Goal: Task Accomplishment & Management: Complete application form

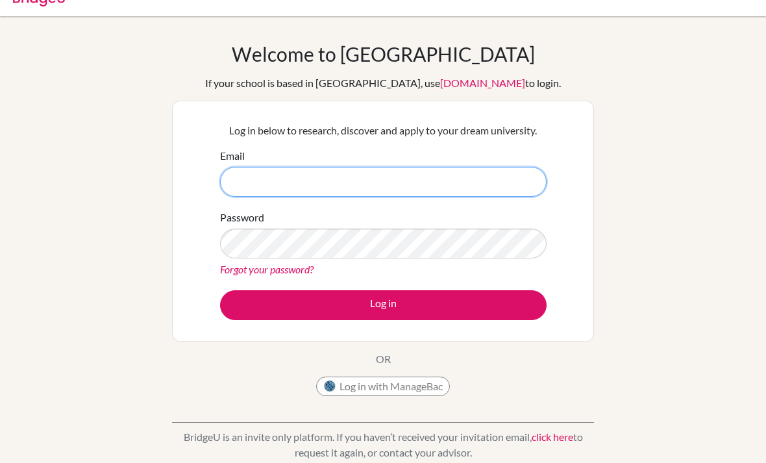
click at [457, 195] on input "Email" at bounding box center [383, 182] width 327 height 30
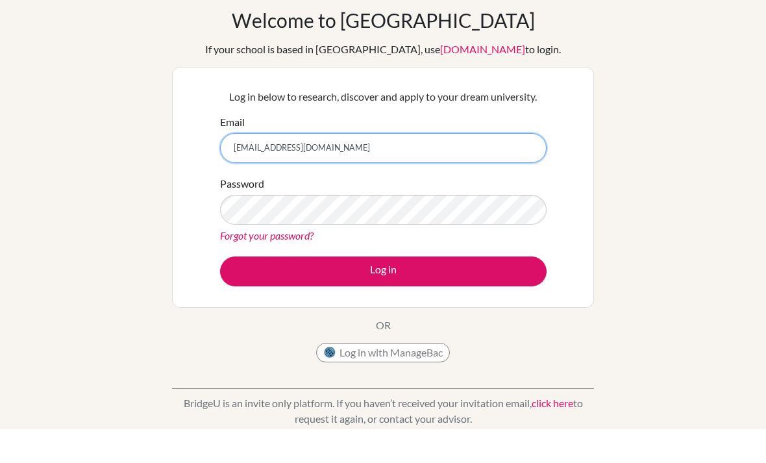
type input "[EMAIL_ADDRESS][DOMAIN_NAME]"
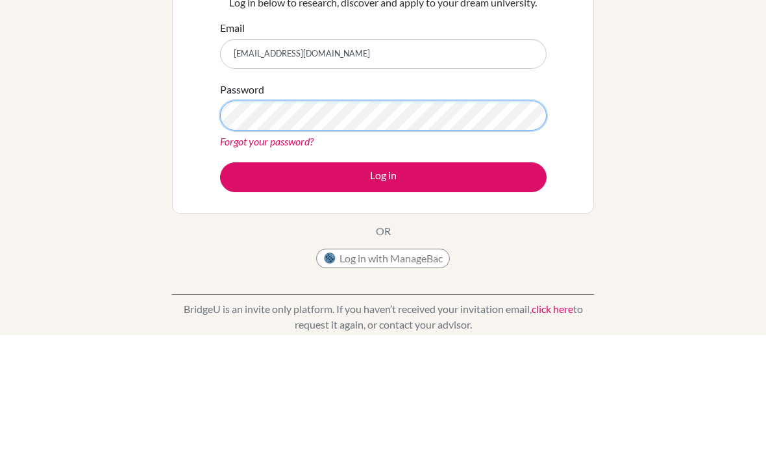
click at [383, 291] on button "Log in" at bounding box center [383, 306] width 327 height 30
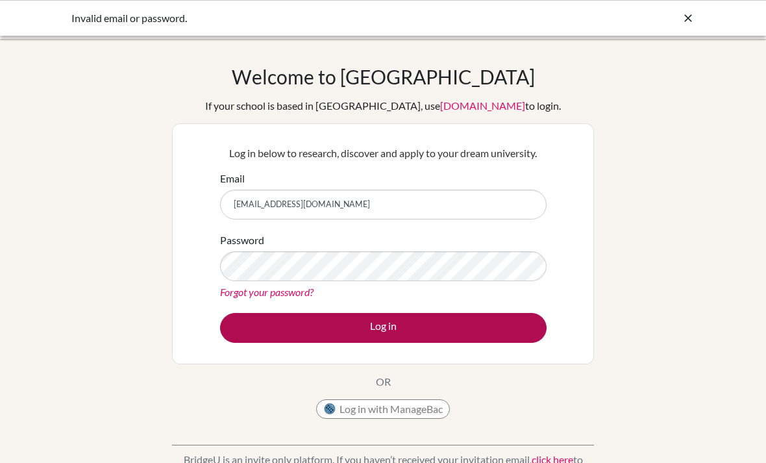
click at [436, 326] on button "Log in" at bounding box center [383, 328] width 327 height 30
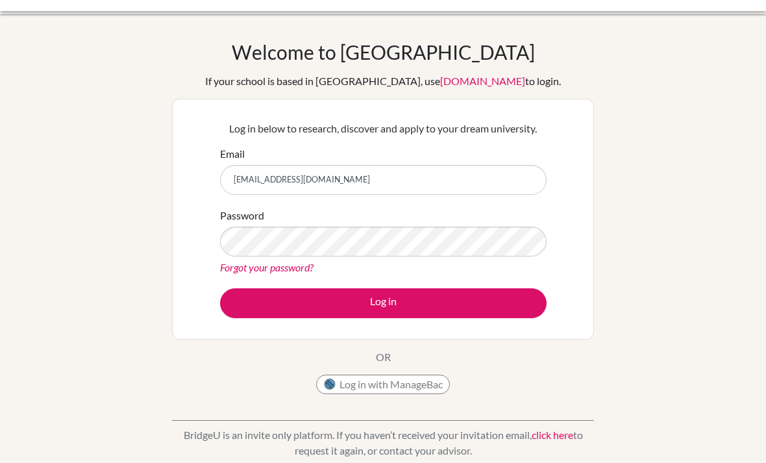
scroll to position [32, 0]
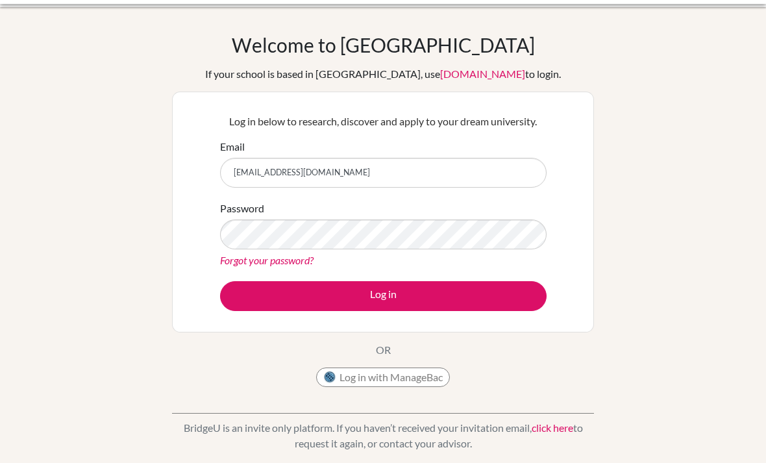
click at [386, 349] on p "OR" at bounding box center [383, 350] width 15 height 16
click at [457, 77] on link "[DOMAIN_NAME]" at bounding box center [482, 74] width 85 height 12
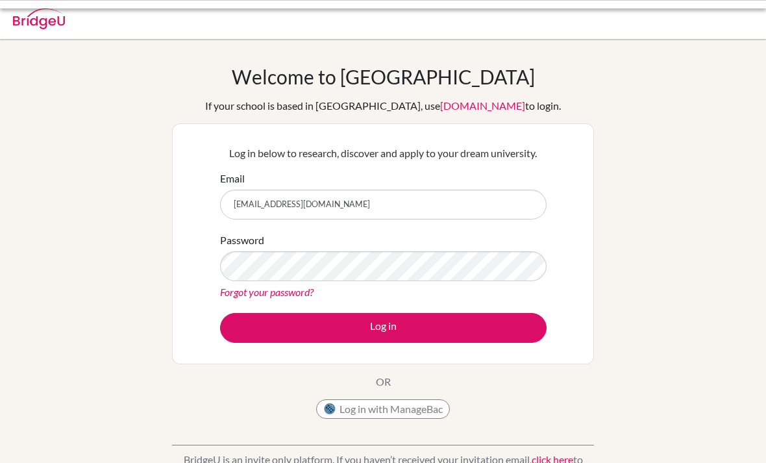
scroll to position [32, 0]
